Goal: Transaction & Acquisition: Obtain resource

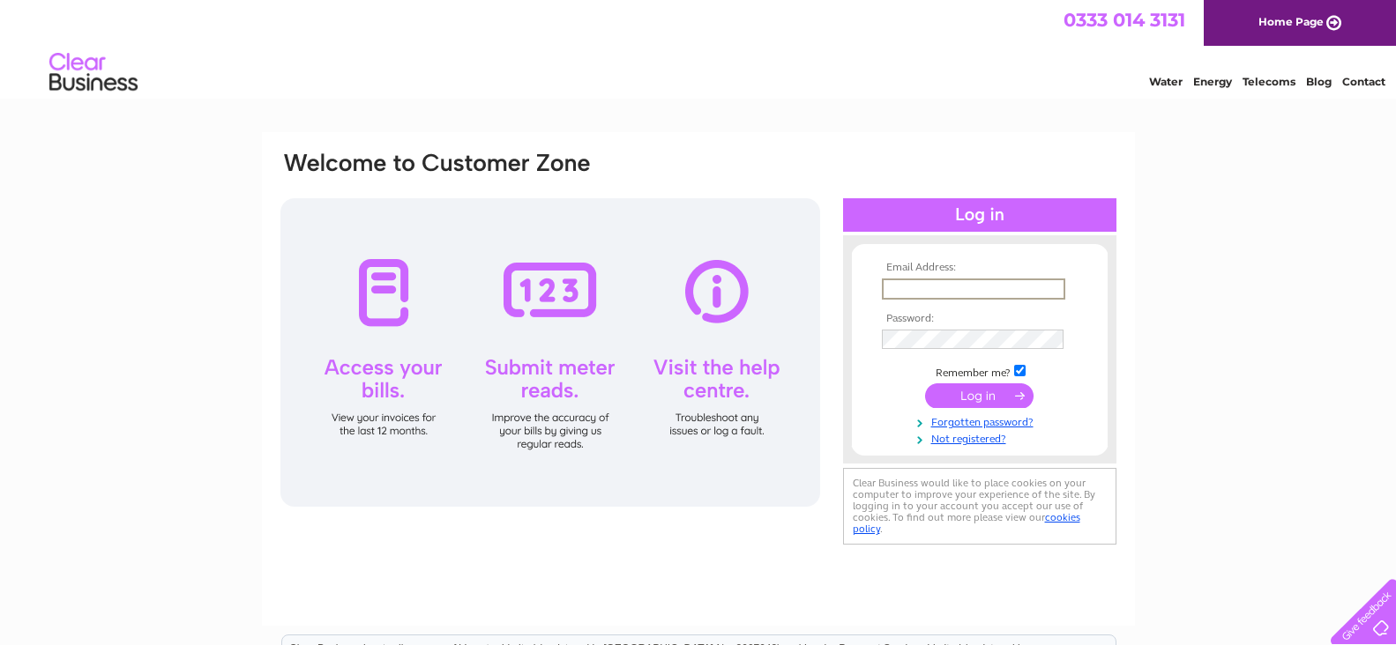
click at [995, 334] on tbody "Email Address: Password: Remember me? Forgotten password?" at bounding box center [979, 354] width 205 height 184
type input "kilhilt@hotmail.com"
click at [965, 394] on input "submit" at bounding box center [979, 396] width 108 height 25
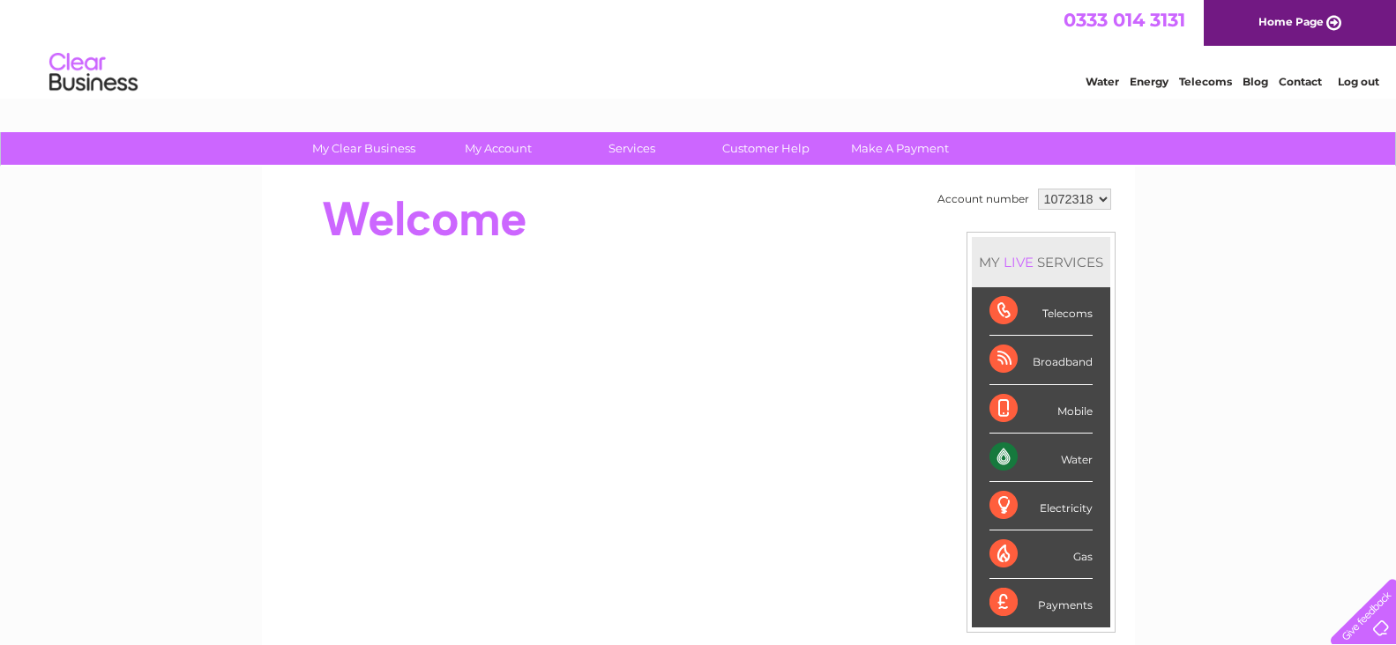
click at [1005, 463] on div "Water" at bounding box center [1040, 458] width 103 height 48
click at [1009, 454] on div "Water" at bounding box center [1040, 458] width 103 height 48
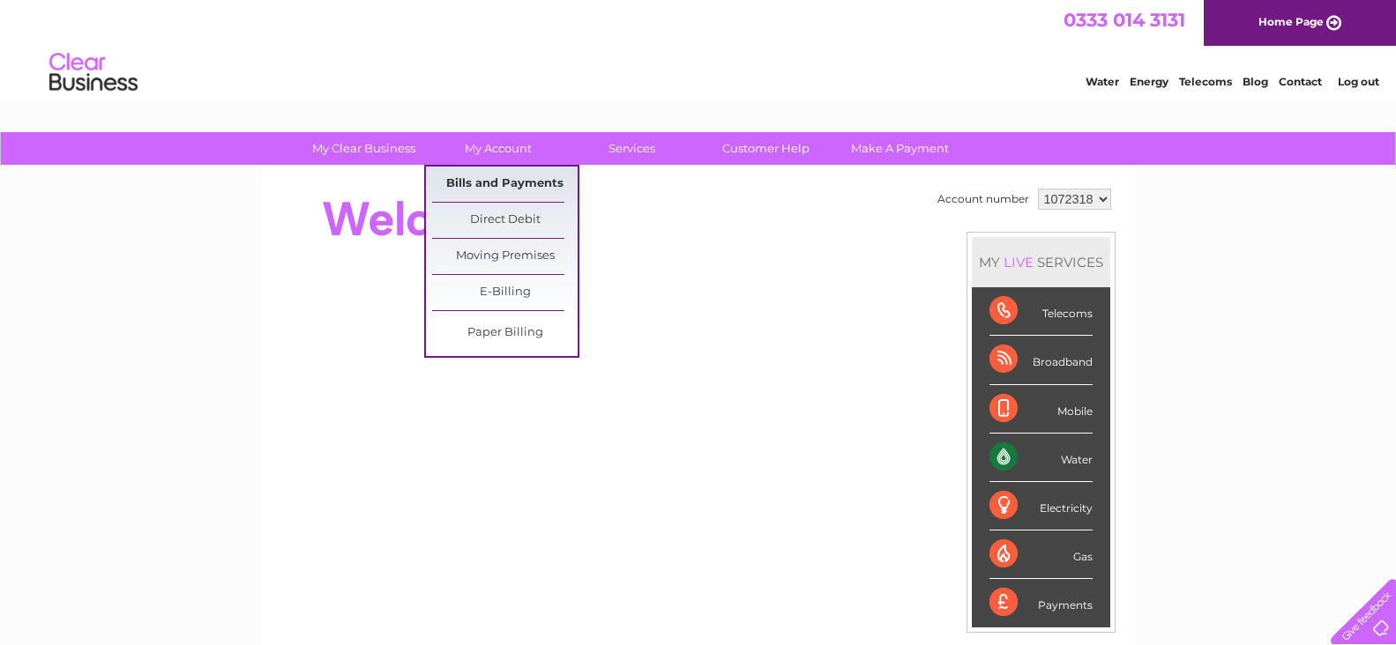
click at [497, 185] on link "Bills and Payments" at bounding box center [504, 184] width 145 height 35
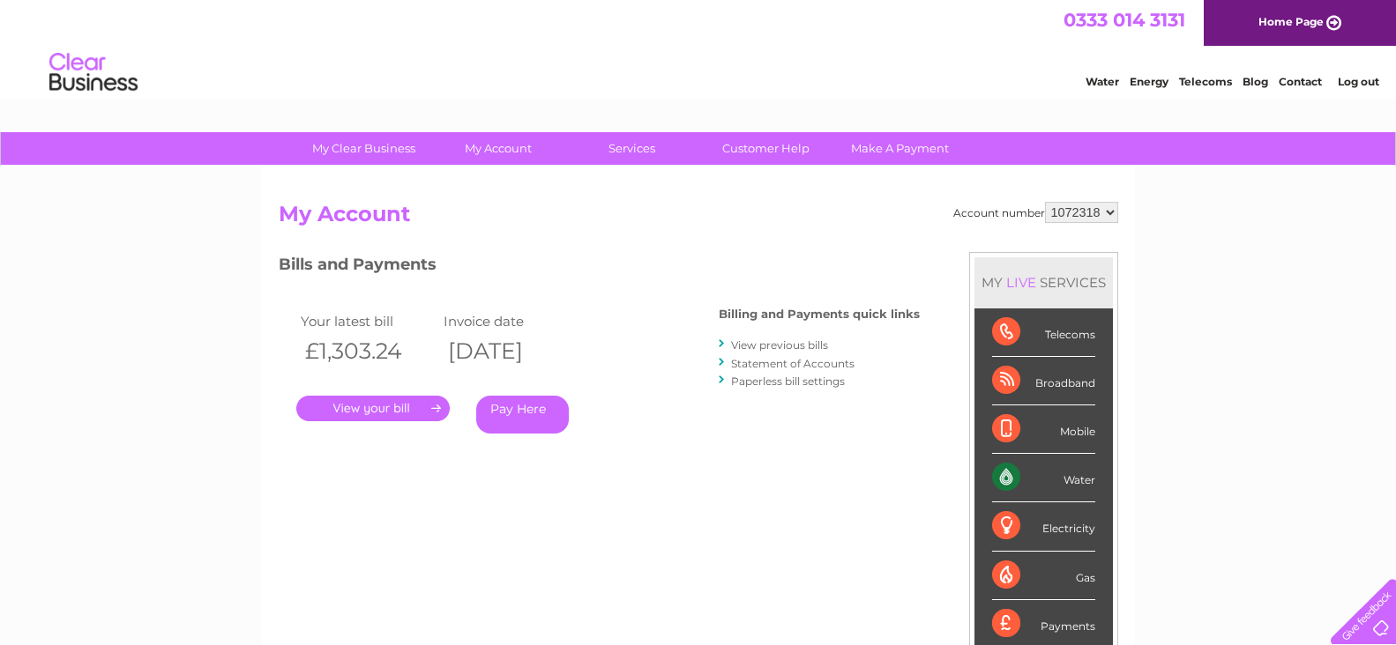
click at [762, 346] on link "View previous bills" at bounding box center [779, 345] width 97 height 13
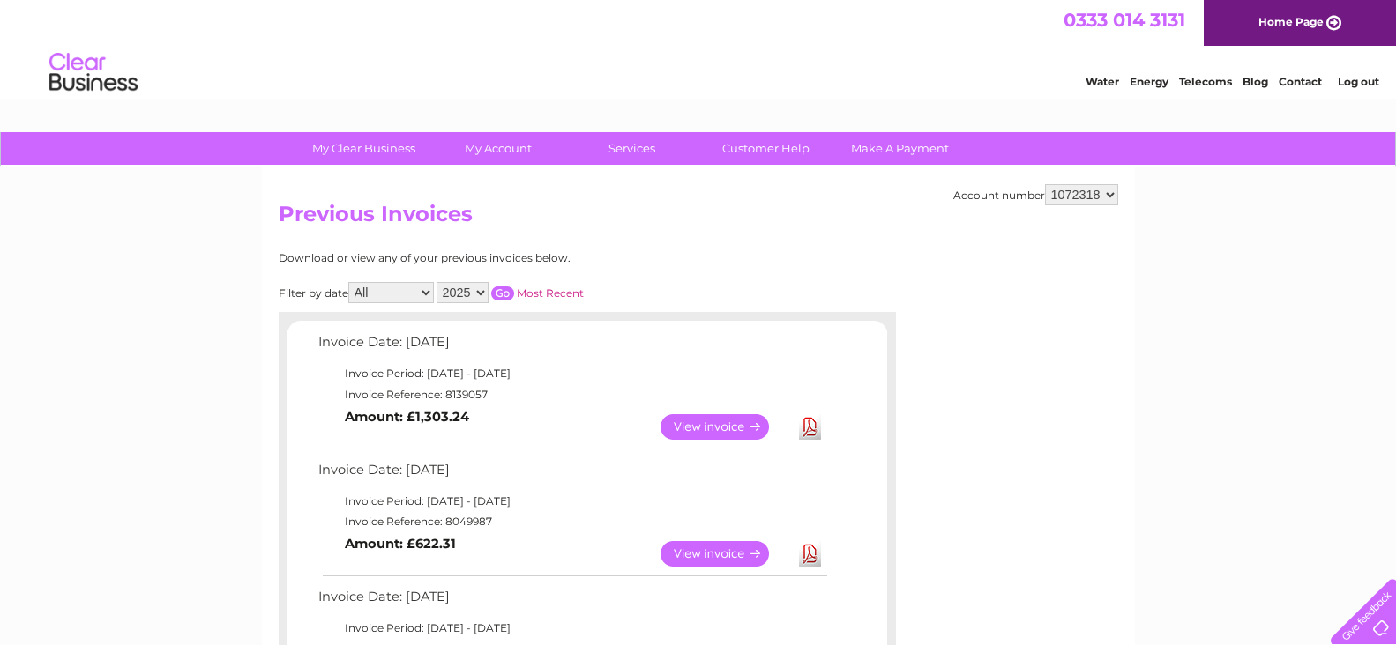
click at [729, 553] on link "View" at bounding box center [725, 554] width 130 height 26
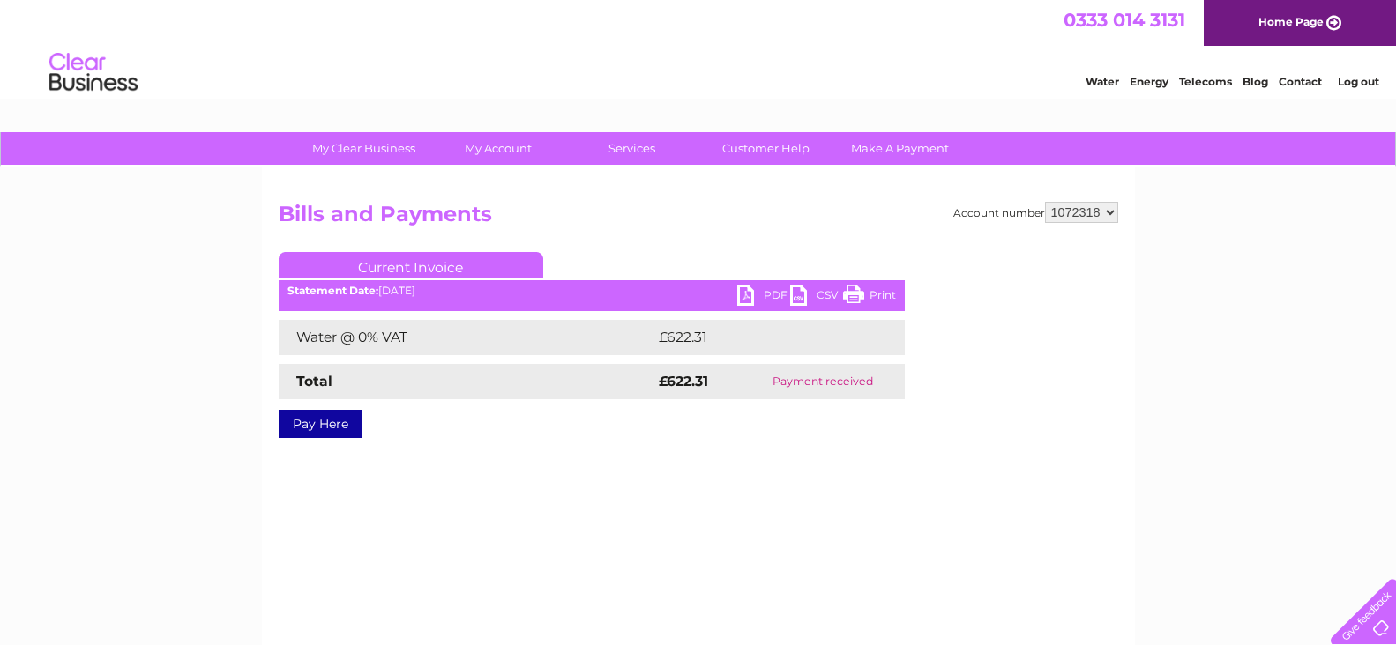
click at [749, 294] on link "PDF" at bounding box center [763, 298] width 53 height 26
click at [1106, 213] on select "1072318 1072319" at bounding box center [1081, 212] width 73 height 21
select select "1072319"
click at [1045, 202] on select "1072318 1072319" at bounding box center [1081, 212] width 73 height 21
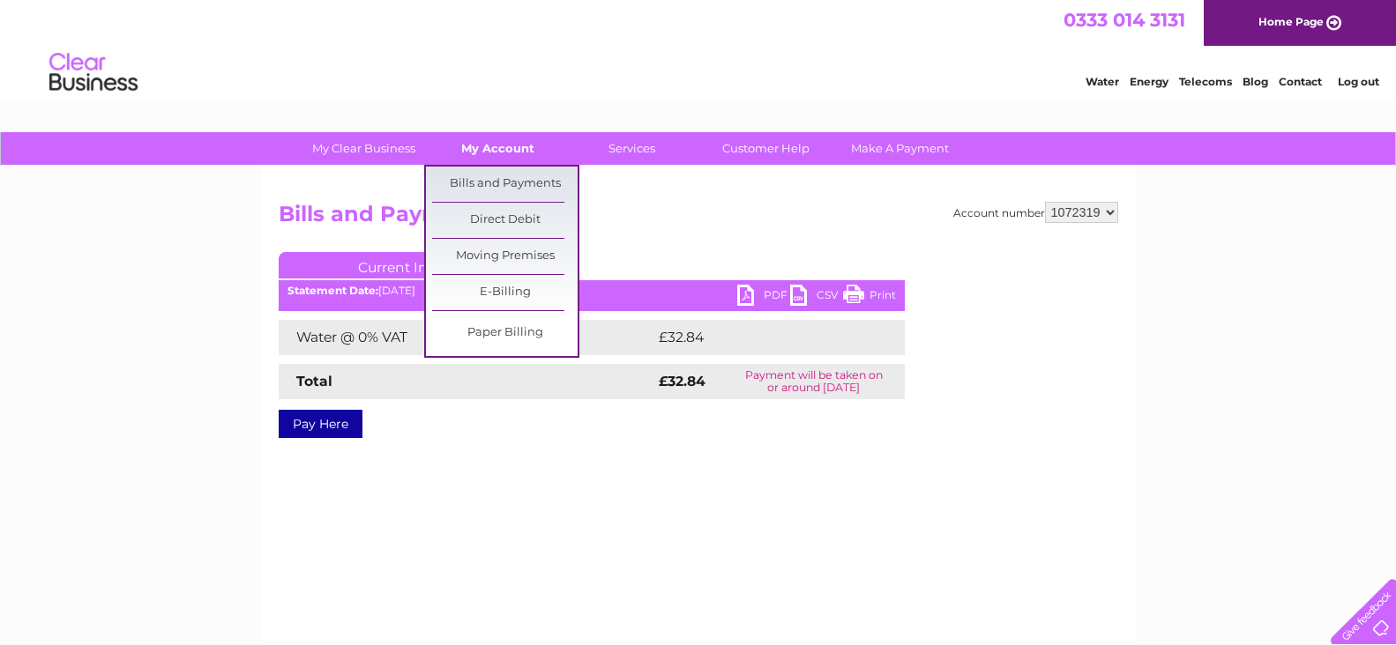
click at [485, 146] on link "My Account" at bounding box center [497, 148] width 145 height 33
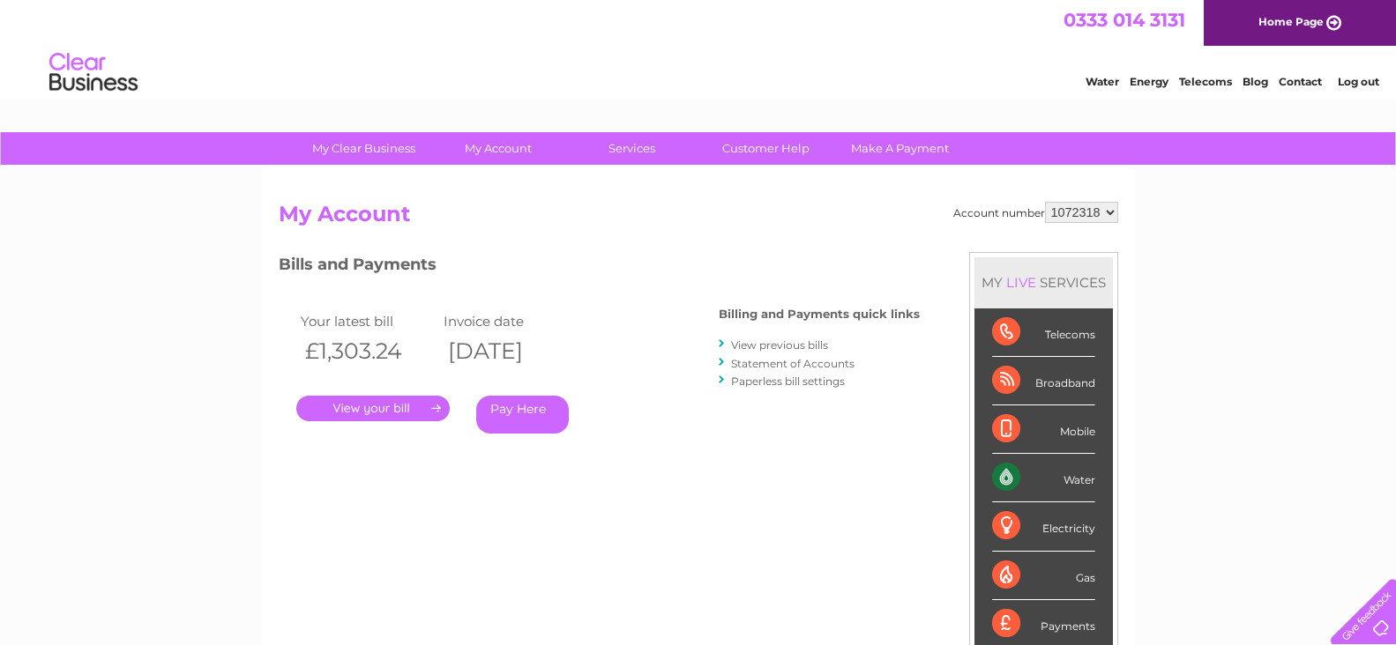
click at [1108, 212] on select "1072318 1072319" at bounding box center [1081, 212] width 73 height 21
select select "1072319"
click at [1045, 202] on select "1072318 1072319" at bounding box center [1081, 212] width 73 height 21
click at [737, 346] on link "View previous bills" at bounding box center [779, 345] width 97 height 13
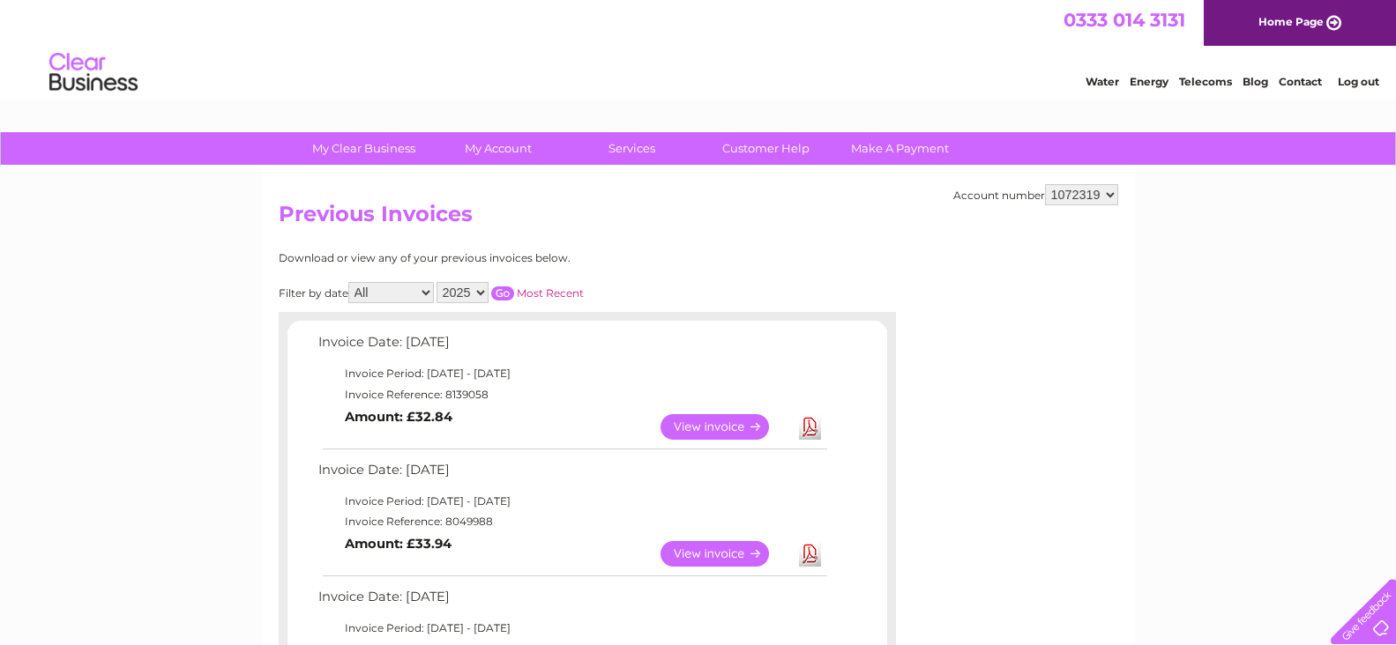
click at [707, 554] on link "View" at bounding box center [725, 554] width 130 height 26
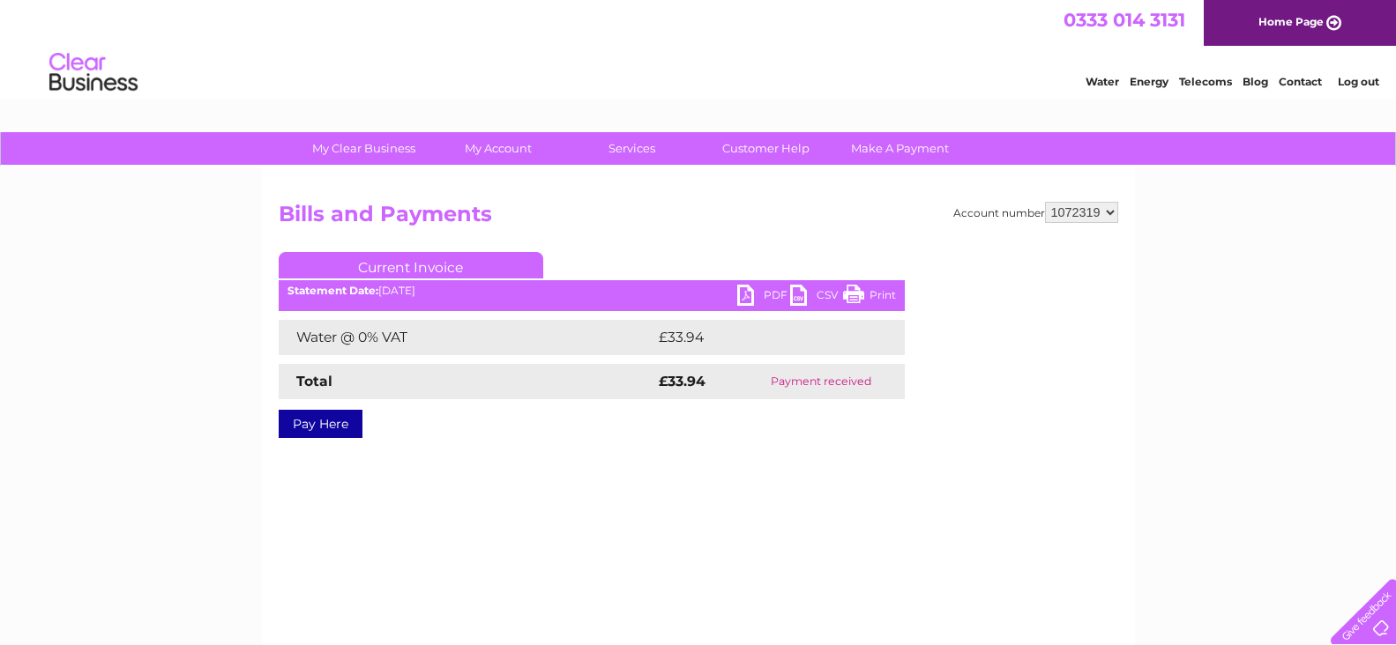
click at [745, 294] on link "PDF" at bounding box center [763, 298] width 53 height 26
